Goal: Task Accomplishment & Management: Complete application form

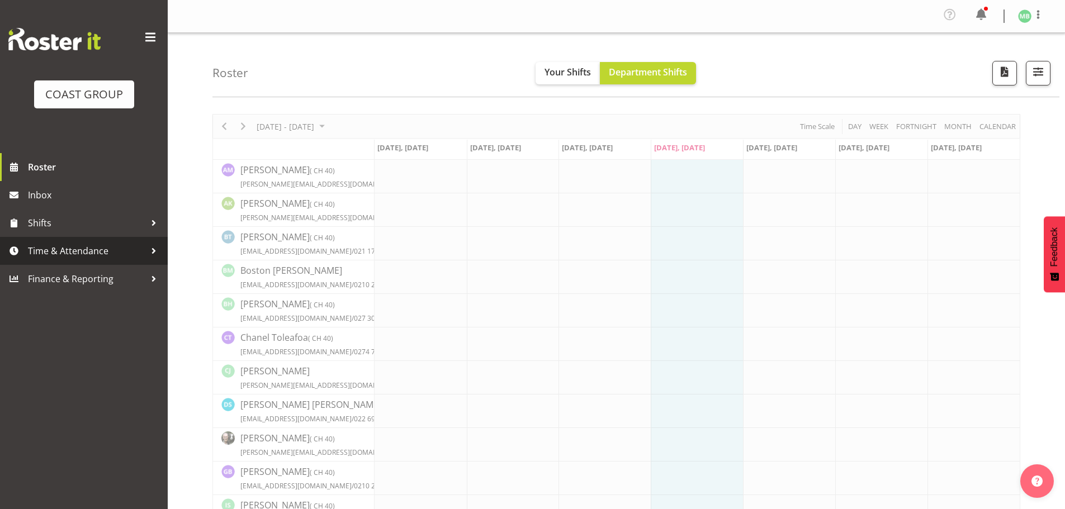
click at [73, 250] on span "Time & Attendance" at bounding box center [86, 251] width 117 height 17
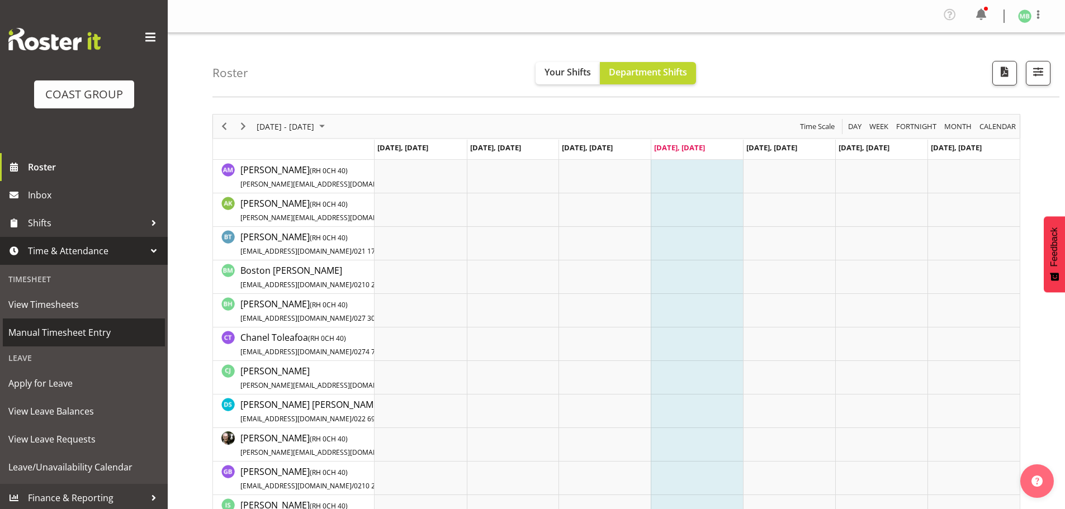
click at [75, 327] on span "Manual Timesheet Entry" at bounding box center [83, 332] width 151 height 17
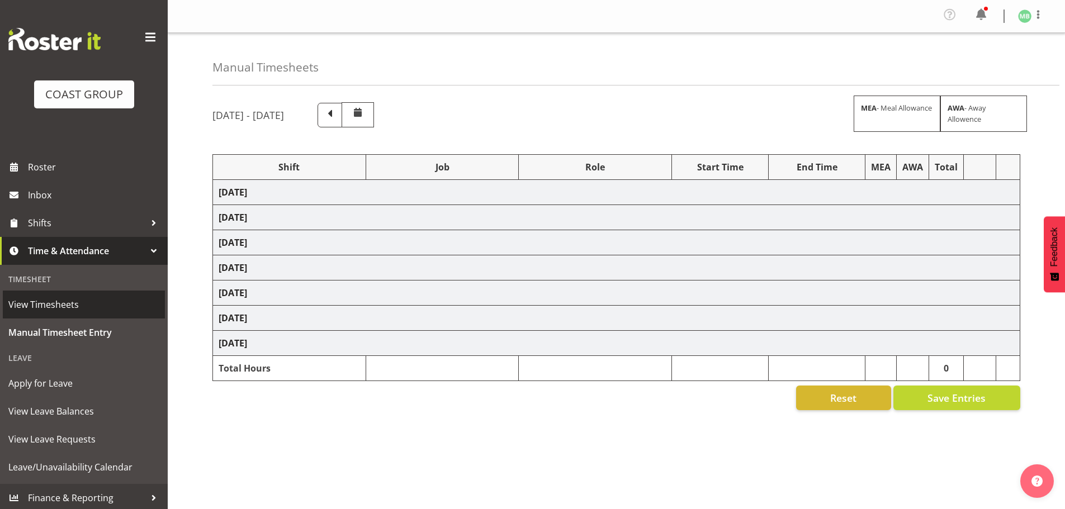
select select "16481"
select select "9465"
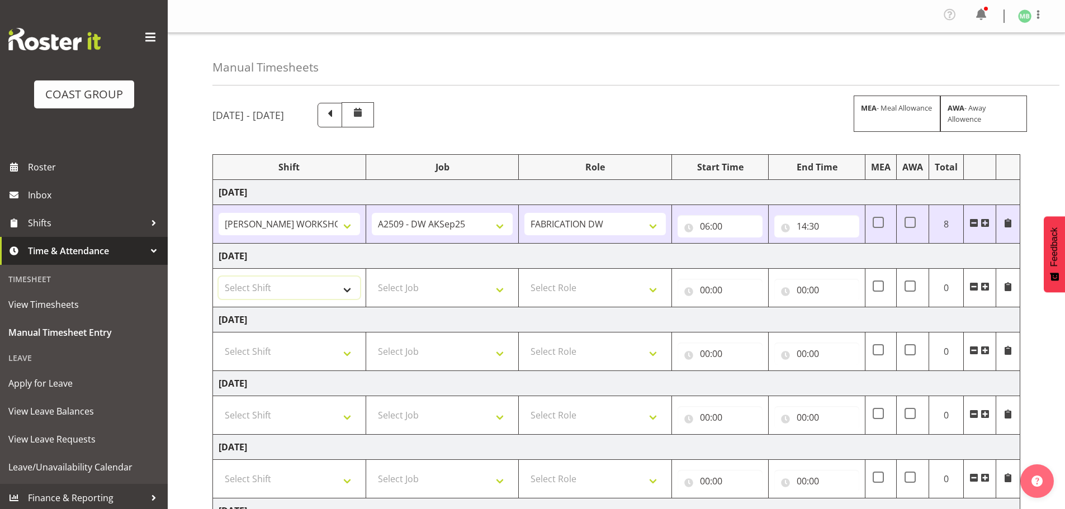
click at [279, 290] on select "Select Shift AKL SIGN ADMIN1 (LEAVE ALONE, DONT MAKE INACTIVE) DW ACCOUNT MANAG…" at bounding box center [289, 288] width 141 height 22
select select "16481"
click at [219, 277] on select "Select Shift AKL SIGN ADMIN1 (LEAVE ALONE, DONT MAKE INACTIVE) DW ACCOUNT MANAG…" at bounding box center [289, 288] width 141 height 22
click at [396, 283] on select "Select Job 1 Carlton Events 1 [PERSON_NAME][GEOGRAPHIC_DATA] 1 [PERSON_NAME][GE…" at bounding box center [442, 288] width 141 height 22
select select "9465"
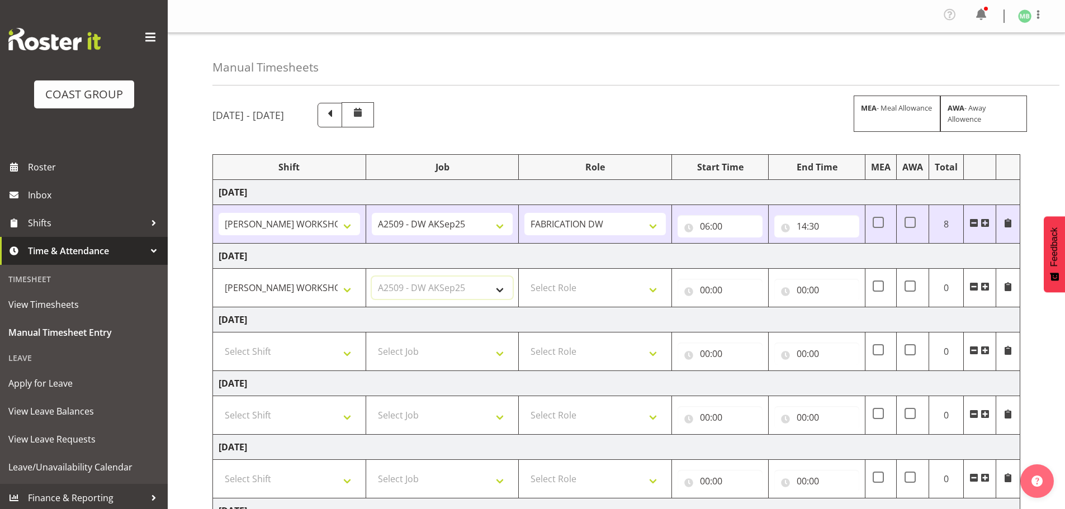
click at [372, 277] on select "Select Job 1 Carlton Events 1 [PERSON_NAME][GEOGRAPHIC_DATA] 1 [PERSON_NAME][GE…" at bounding box center [442, 288] width 141 height 22
click at [568, 278] on select "Select Role FABRICATION DW" at bounding box center [594, 288] width 141 height 22
select select "543"
click at [524, 277] on select "Select Role FABRICATION DW" at bounding box center [594, 288] width 141 height 22
click at [704, 288] on input "00:00" at bounding box center [719, 290] width 85 height 22
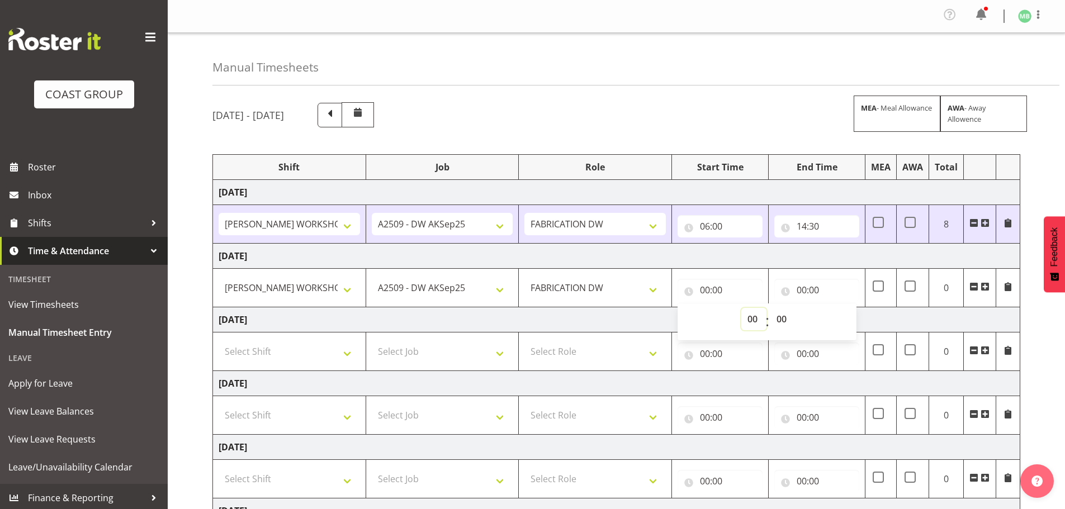
click at [754, 319] on select "00 01 02 03 04 05 06 07 08 09 10 11 12 13 14 15 16 17 18 19 20 21 22 23" at bounding box center [753, 319] width 25 height 22
select select "6"
click at [741, 308] on select "00 01 02 03 04 05 06 07 08 09 10 11 12 13 14 15 16 17 18 19 20 21 22 23" at bounding box center [753, 319] width 25 height 22
type input "06:00"
click at [802, 288] on input "00:00" at bounding box center [816, 290] width 85 height 22
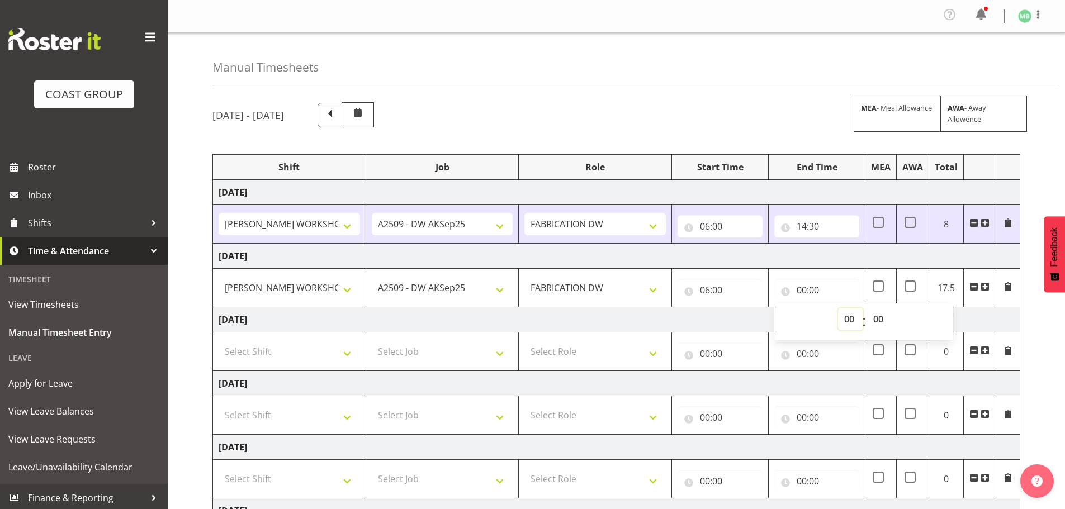
click at [845, 320] on select "00 01 02 03 04 05 06 07 08 09 10 11 12 13 14 15 16 17 18 19 20 21 22 23" at bounding box center [850, 319] width 25 height 22
select select "14"
click at [838, 308] on select "00 01 02 03 04 05 06 07 08 09 10 11 12 13 14 15 16 17 18 19 20 21 22 23" at bounding box center [850, 319] width 25 height 22
type input "14:00"
click at [882, 319] on select "00 01 02 03 04 05 06 07 08 09 10 11 12 13 14 15 16 17 18 19 20 21 22 23 24 25 2…" at bounding box center [879, 319] width 25 height 22
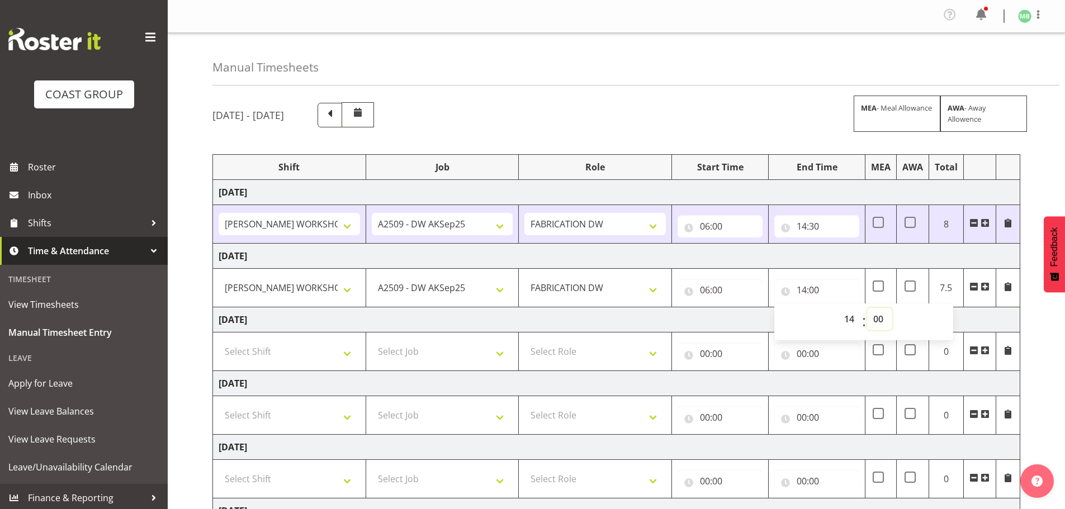
select select "30"
click at [867, 308] on select "00 01 02 03 04 05 06 07 08 09 10 11 12 13 14 15 16 17 18 19 20 21 22 23 24 25 2…" at bounding box center [879, 319] width 25 height 22
type input "14:30"
click at [1051, 382] on div "[DATE] - [DATE] MEA - Meal Allowance AWA - Away Allowence Shift Job Role Start …" at bounding box center [638, 391] width 852 height 595
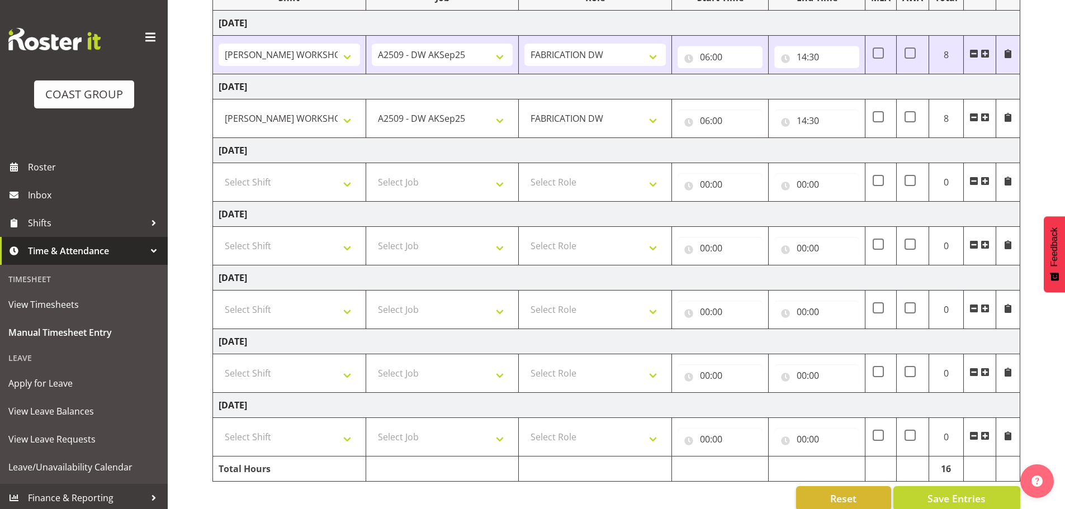
scroll to position [188, 0]
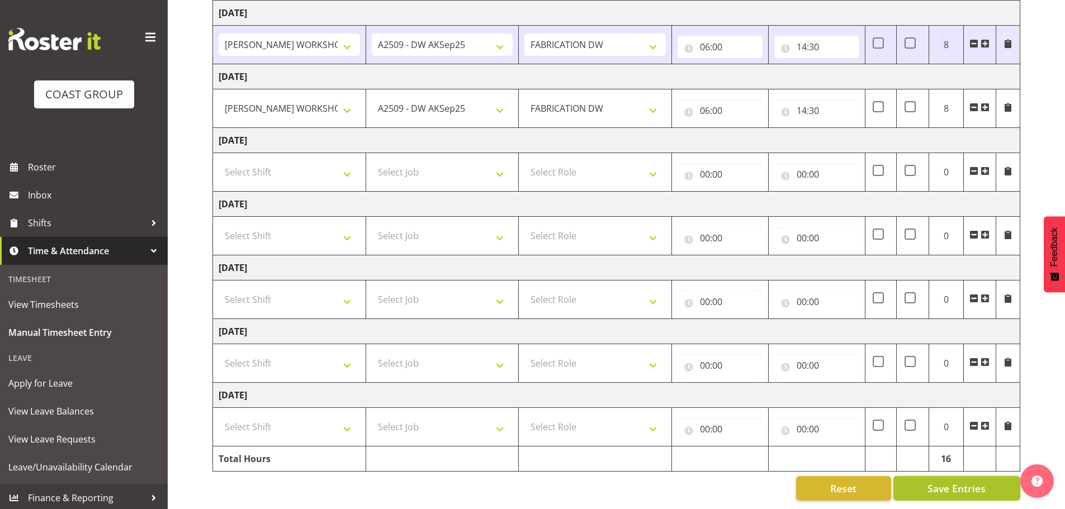
click at [921, 480] on button "Save Entries" at bounding box center [956, 488] width 127 height 25
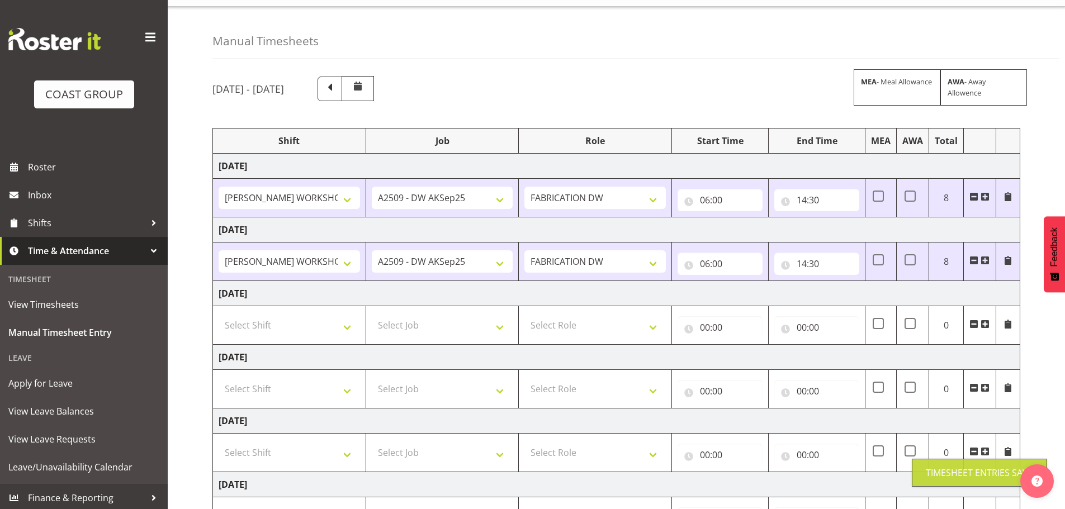
scroll to position [0, 0]
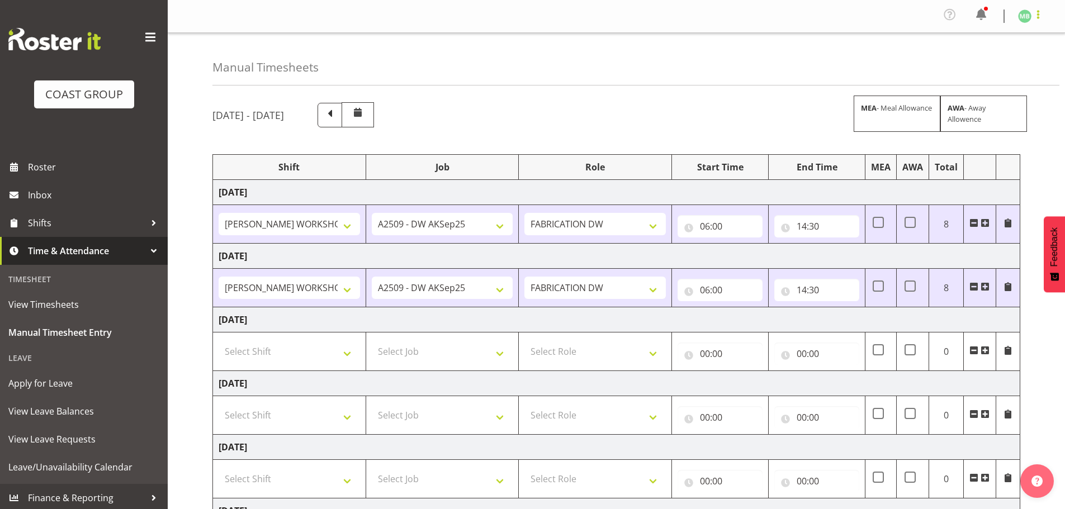
click at [1041, 10] on span at bounding box center [1037, 14] width 13 height 13
click at [985, 59] on link "Log Out" at bounding box center [990, 61] width 107 height 20
